Goal: Task Accomplishment & Management: Use online tool/utility

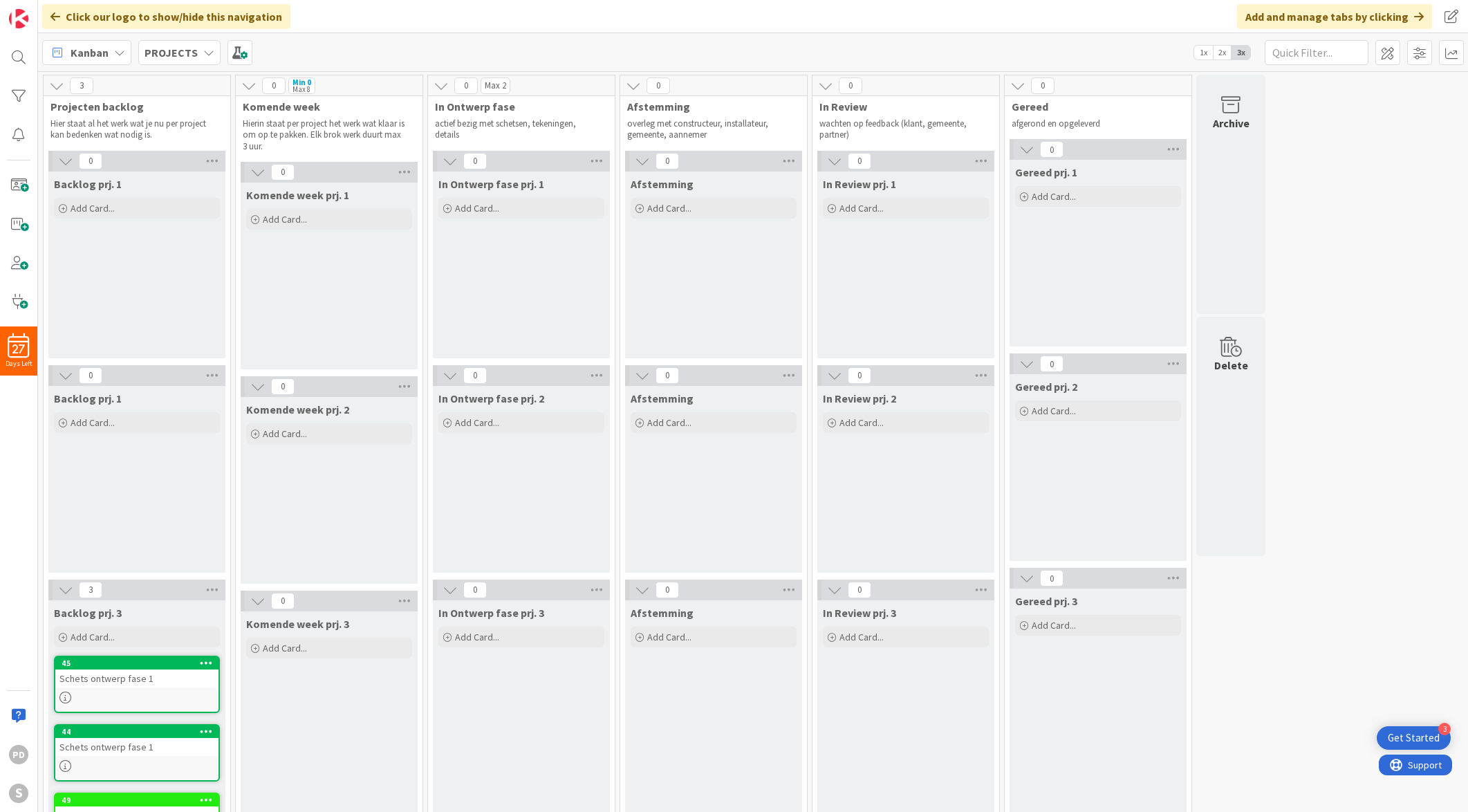
scroll to position [52, 0]
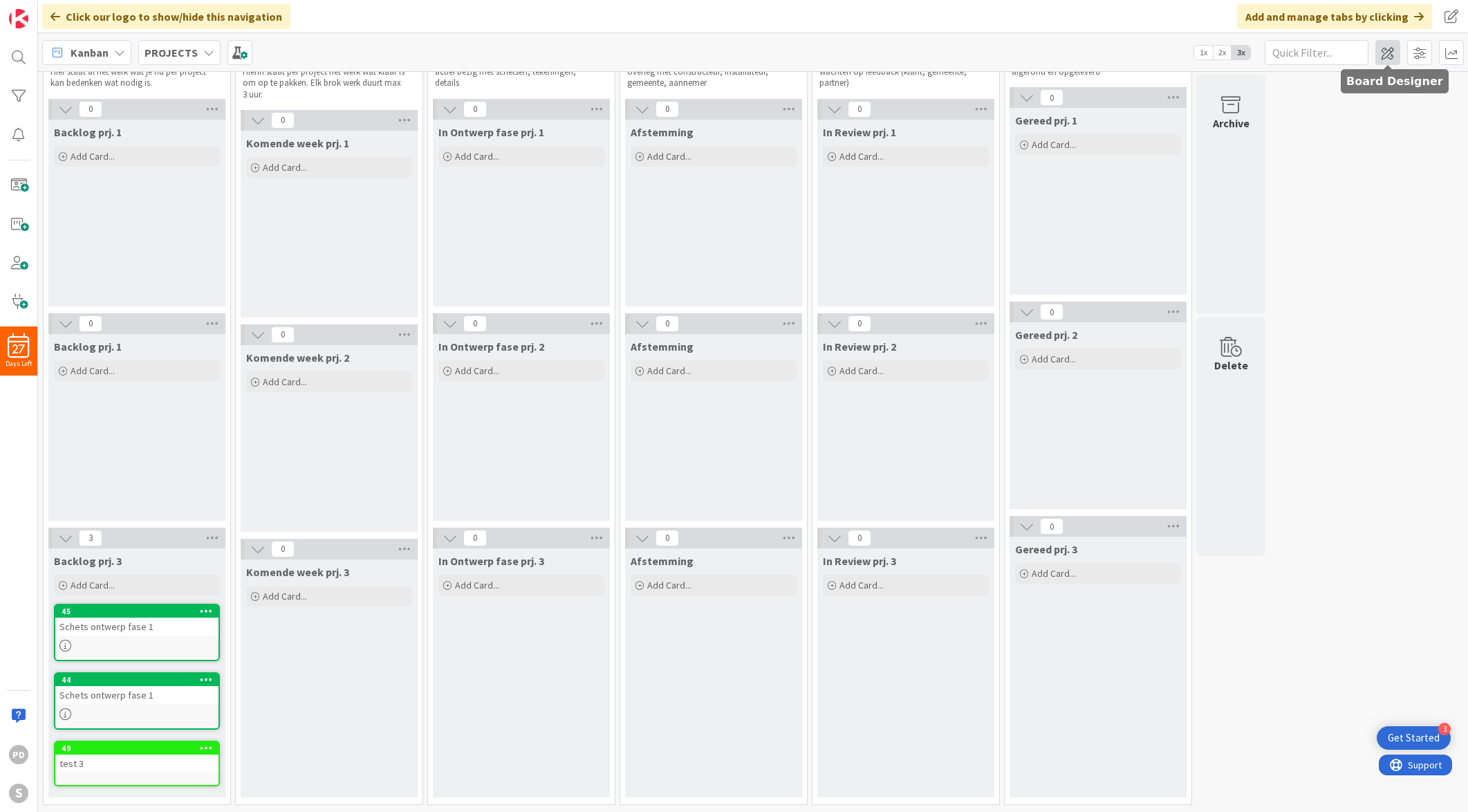
click at [1045, 55] on span at bounding box center [1388, 53] width 25 height 25
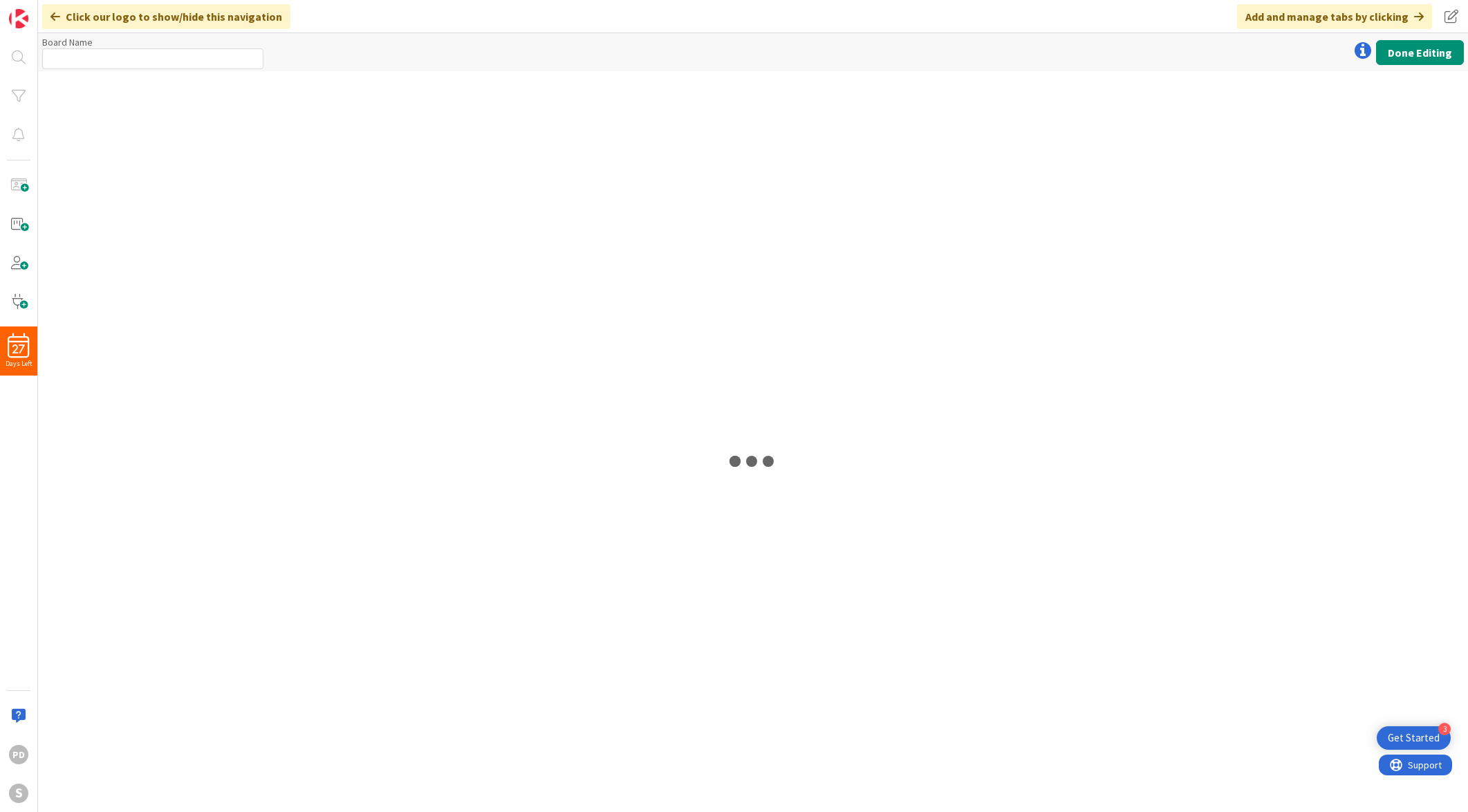
type input "PROJECTS"
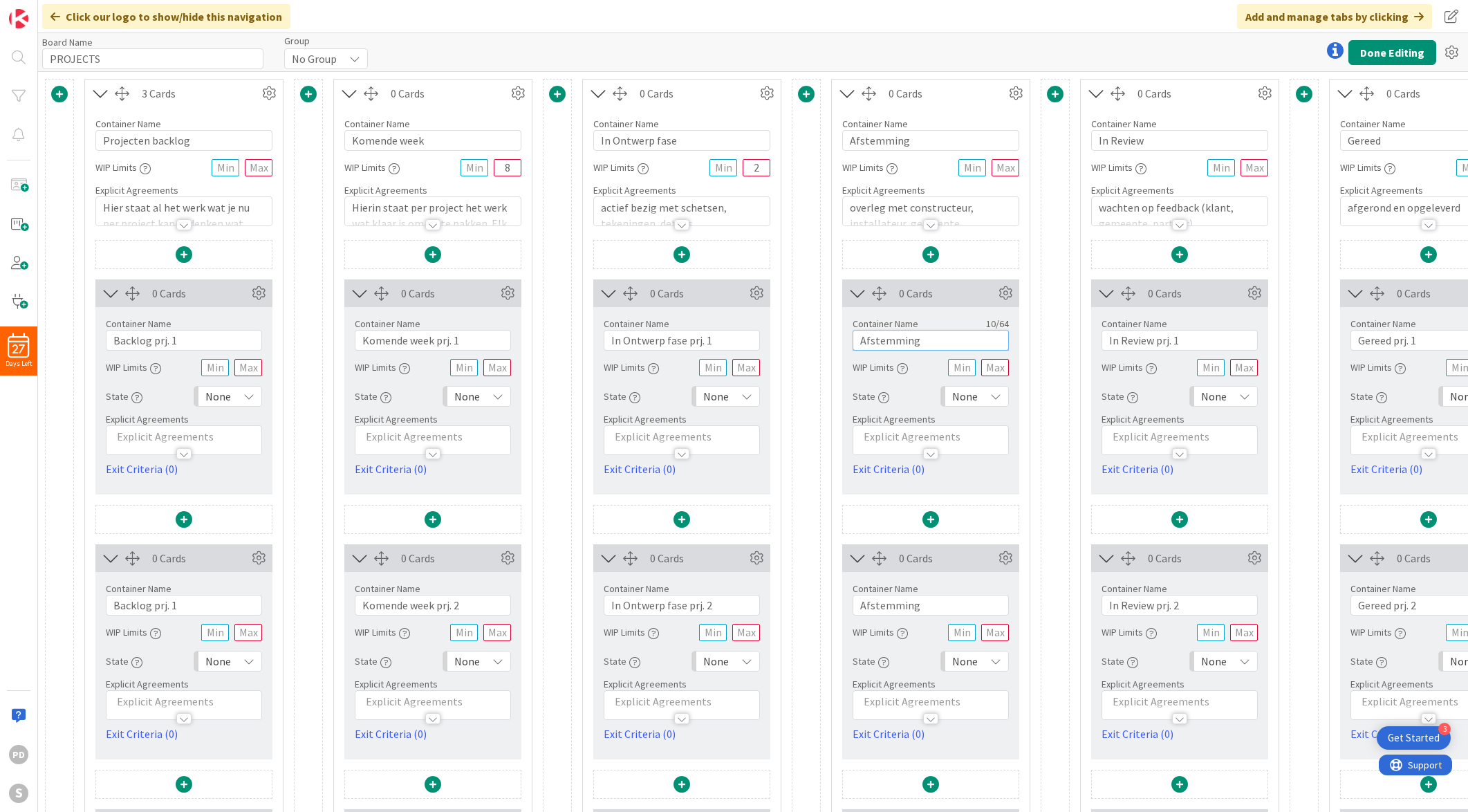
click at [933, 338] on input "Afstemming" at bounding box center [930, 340] width 156 height 21
type input "Afstemming prj.1"
click at [940, 568] on input "Afstemming" at bounding box center [930, 605] width 156 height 21
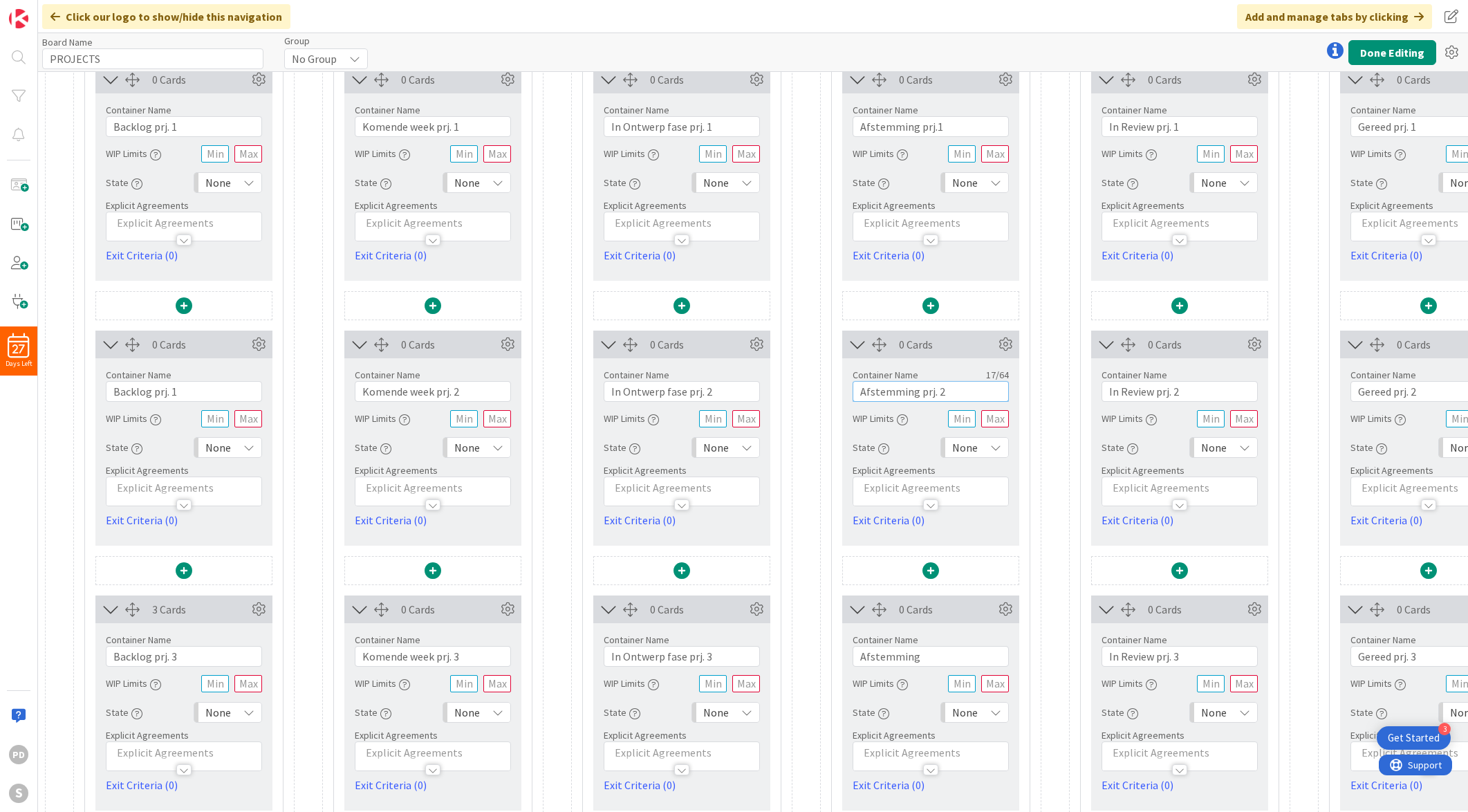
scroll to position [259, 0]
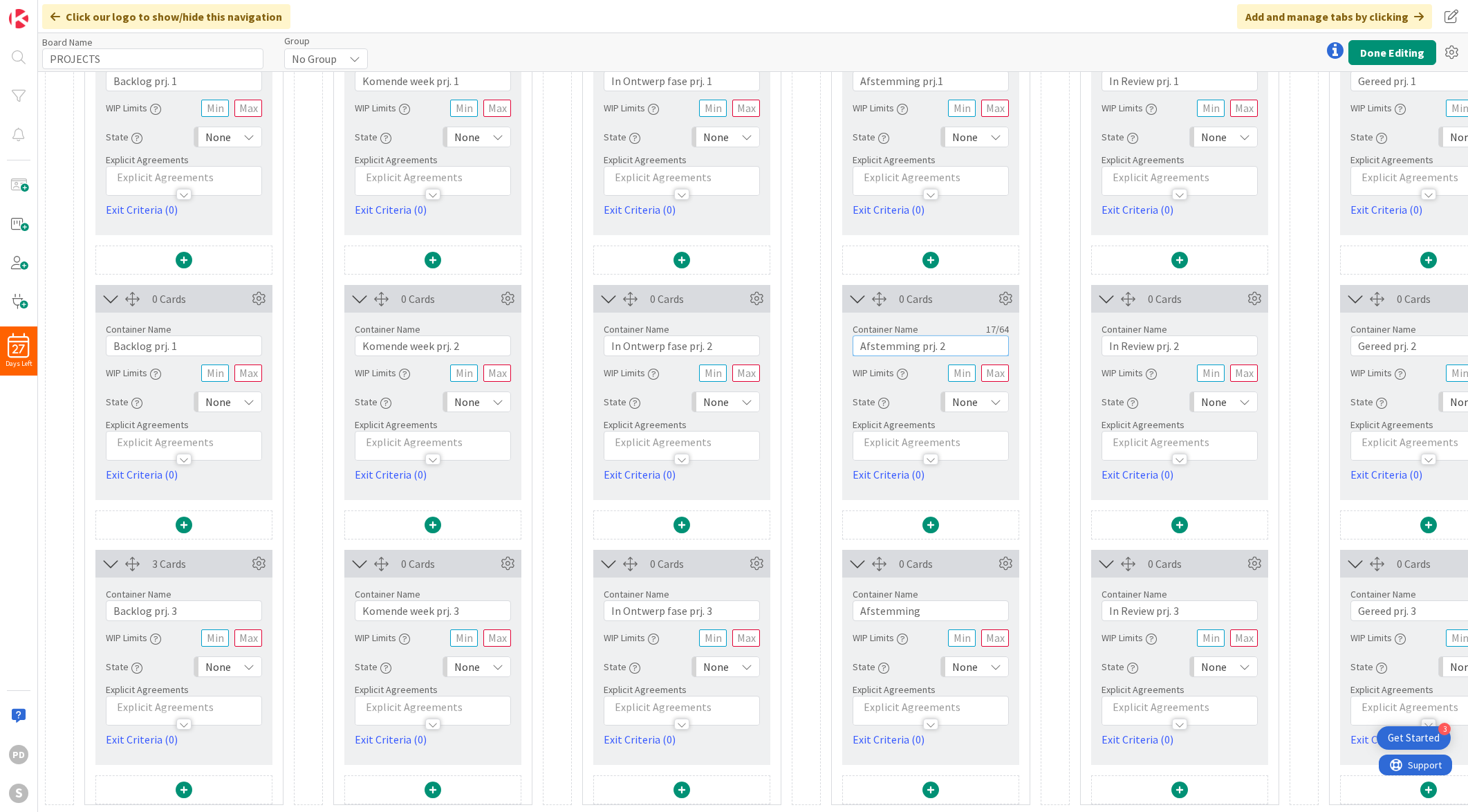
type input "Afstemming prj. 2"
click at [937, 568] on input "Afstemming" at bounding box center [930, 610] width 156 height 21
type input "Afstemming prj. 3"
click at [1045, 568] on div at bounding box center [1055, 312] width 29 height 985
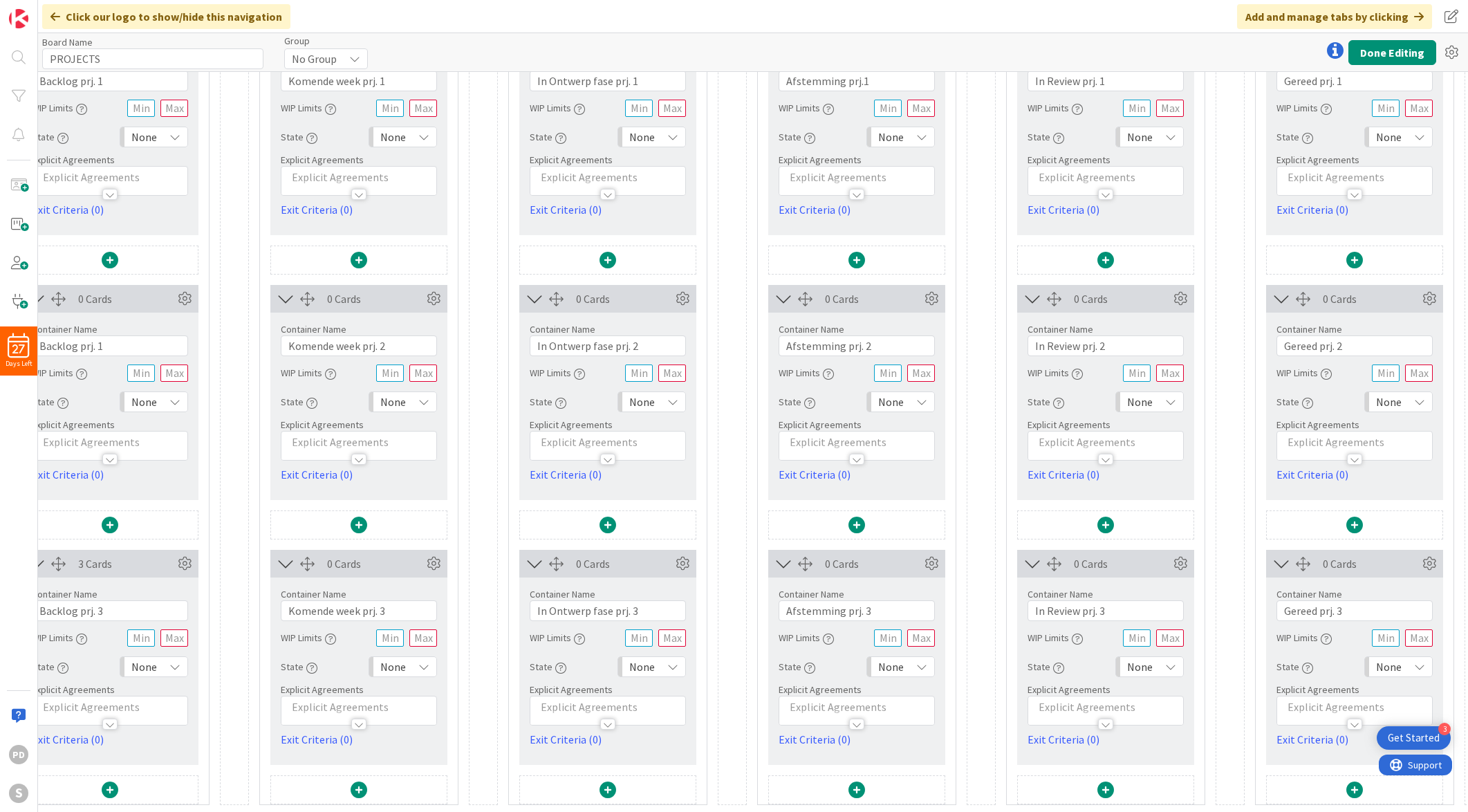
scroll to position [259, 107]
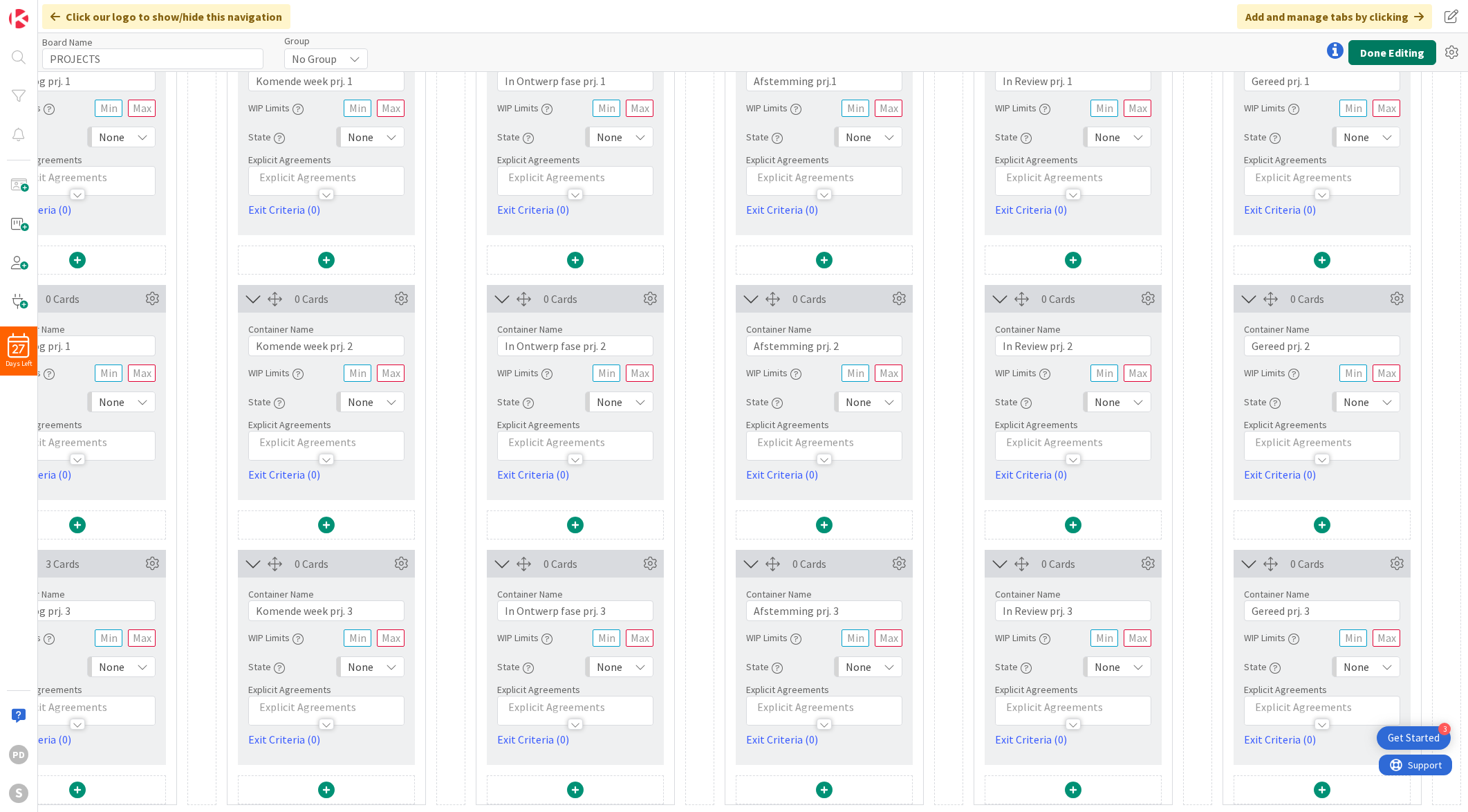
click at [1045, 59] on button "Done Editing" at bounding box center [1392, 53] width 88 height 25
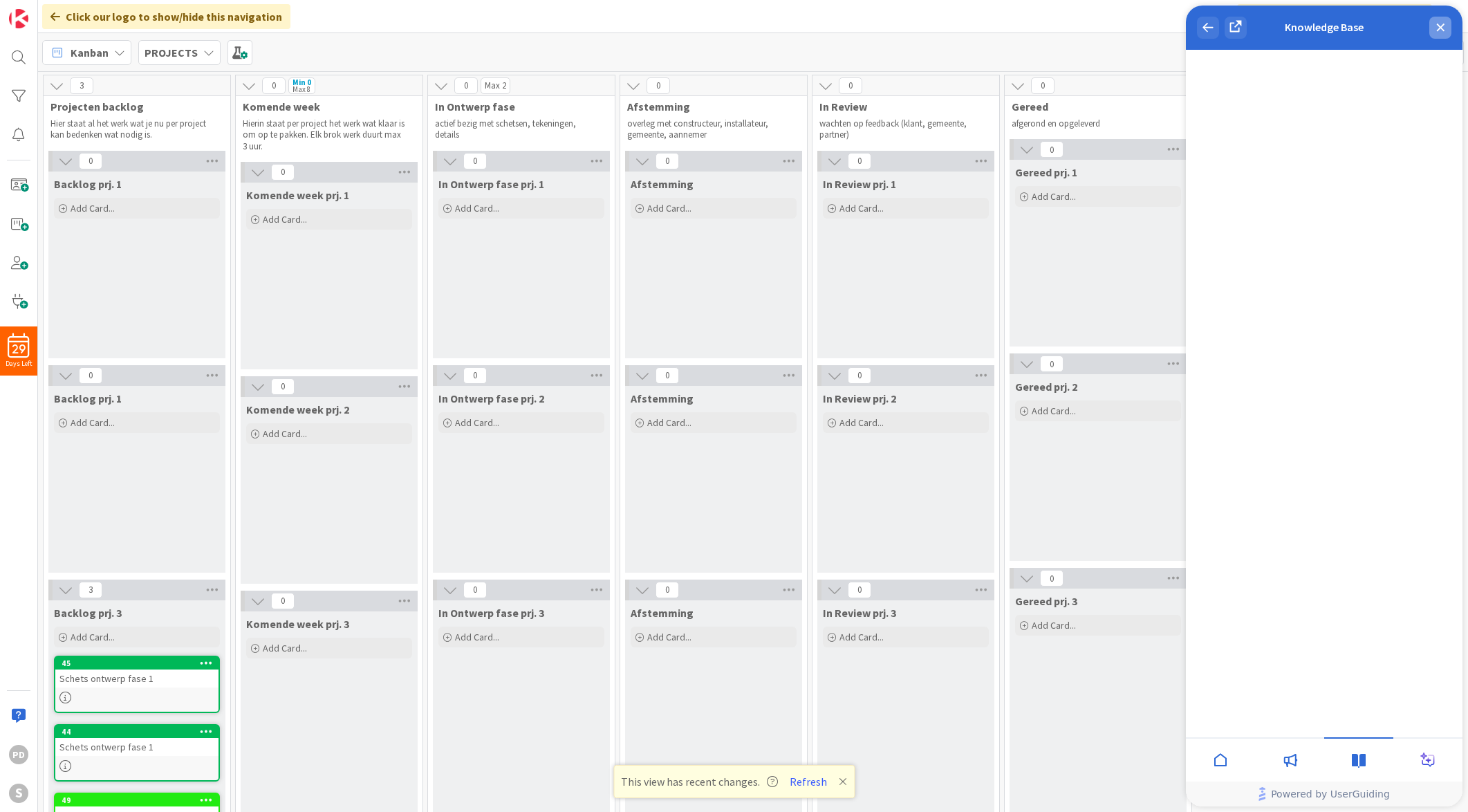
click at [1446, 27] on div "close resource center" at bounding box center [1440, 27] width 22 height 22
